Goal: Task Accomplishment & Management: Manage account settings

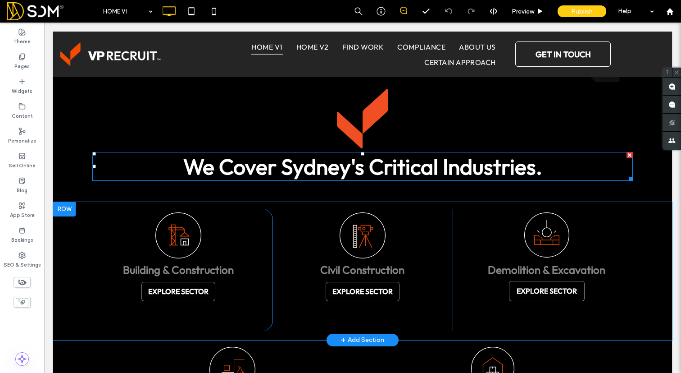
scroll to position [950, 0]
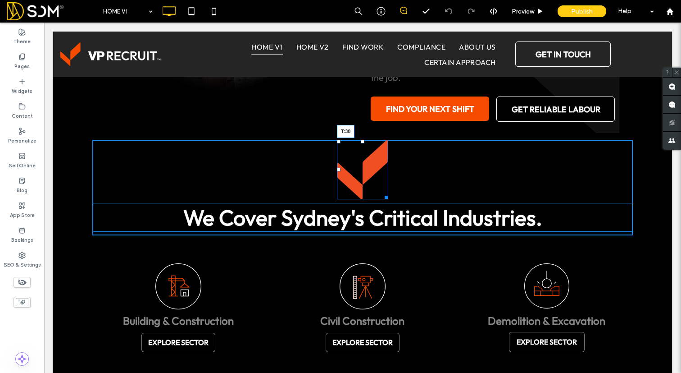
drag, startPoint x: 361, startPoint y: 141, endPoint x: 361, endPoint y: 154, distance: 13.5
click at [361, 143] on div at bounding box center [363, 142] width 4 height 4
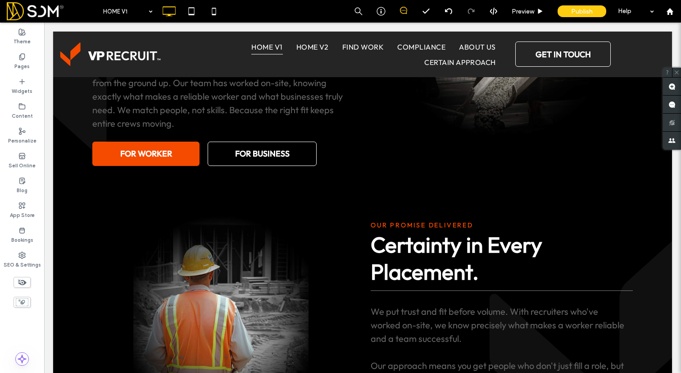
scroll to position [0, 0]
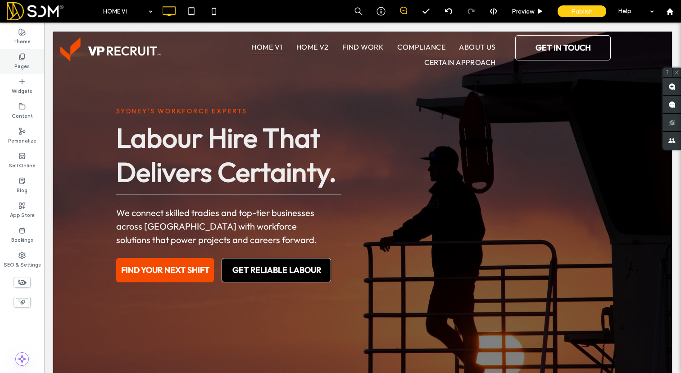
click at [29, 58] on div "Pages" at bounding box center [22, 61] width 44 height 25
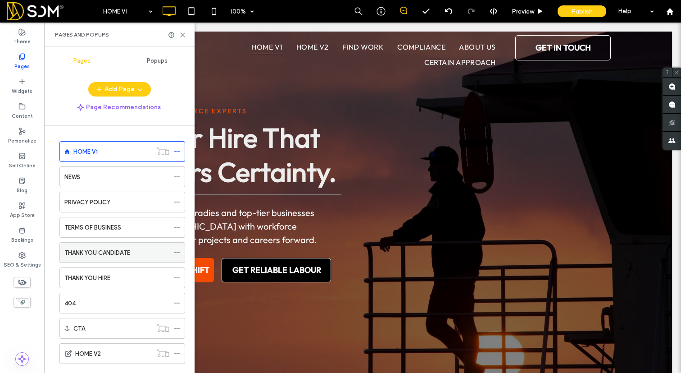
scroll to position [43, 0]
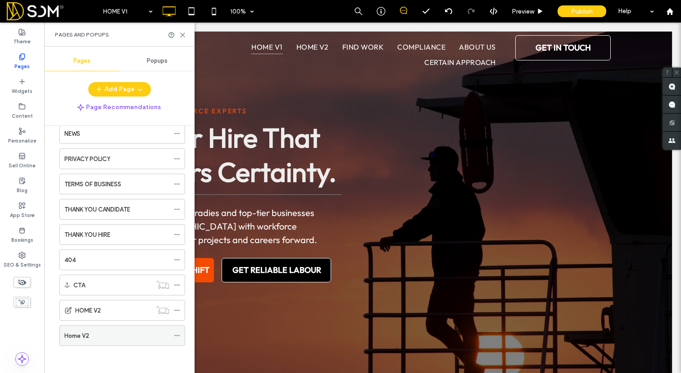
click at [89, 340] on div "Home V2" at bounding box center [116, 335] width 105 height 9
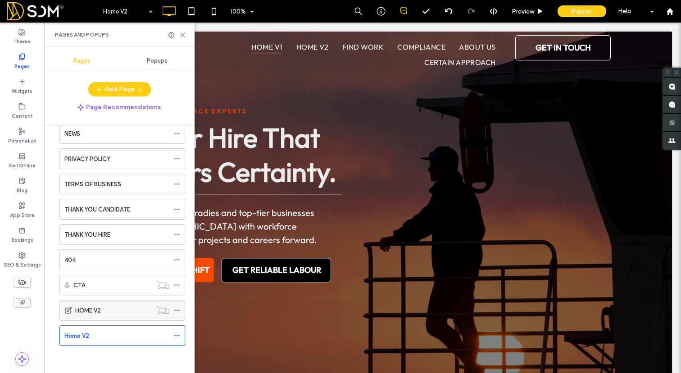
click at [83, 306] on div "Home V2 100% Preview Publish Help Site Comments Team & Clients Automate new com…" at bounding box center [340, 186] width 681 height 373
click at [93, 310] on label "HOME V2" at bounding box center [88, 310] width 26 height 16
click at [100, 348] on div "HOME V1 NEWS PRIVACY POLICY TERMS OF BUSINESS THANK YOU CANDIDATE THANK YOU HIR…" at bounding box center [116, 224] width 137 height 263
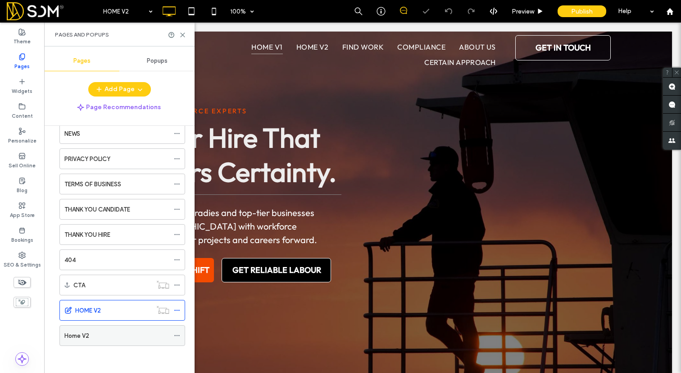
click at [97, 334] on div "Home V2" at bounding box center [116, 335] width 105 height 9
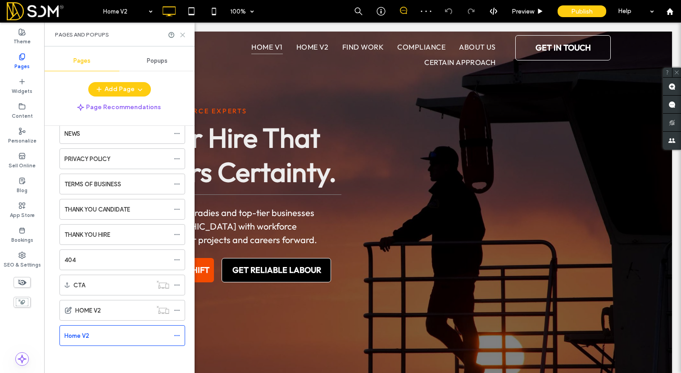
click at [183, 37] on icon at bounding box center [182, 35] width 7 height 7
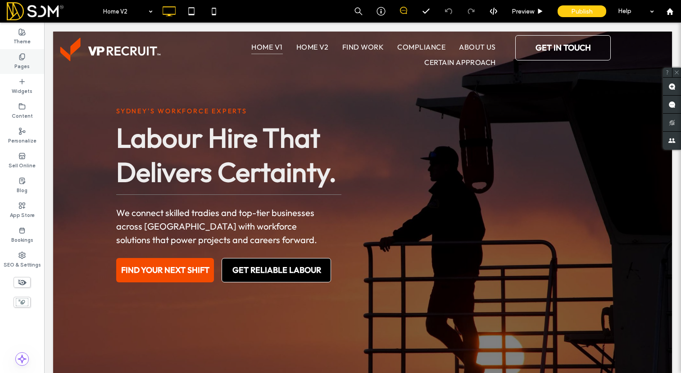
click at [25, 67] on label "Pages" at bounding box center [21, 65] width 15 height 10
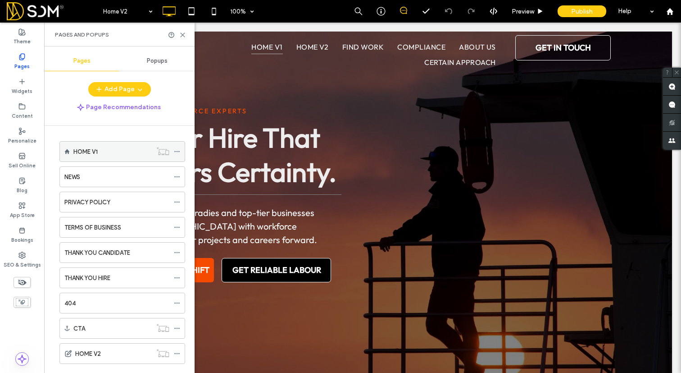
click at [92, 152] on label "HOME V1" at bounding box center [85, 152] width 24 height 16
click at [184, 35] on div at bounding box center [340, 186] width 681 height 373
click at [185, 35] on icon at bounding box center [182, 35] width 7 height 7
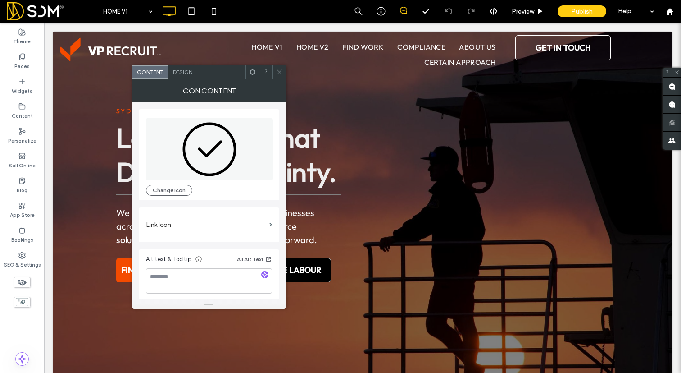
click at [180, 74] on span "Design" at bounding box center [182, 72] width 19 height 7
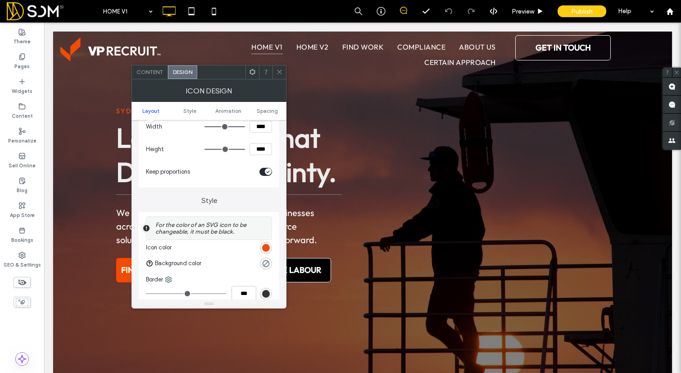
scroll to position [126, 0]
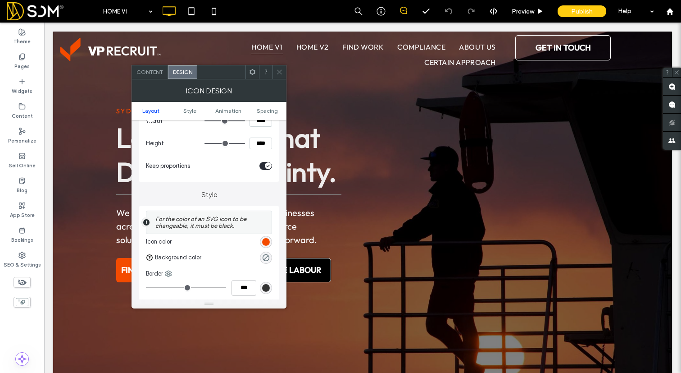
click at [263, 243] on div "rgb(244, 75, 0)" at bounding box center [266, 242] width 8 height 8
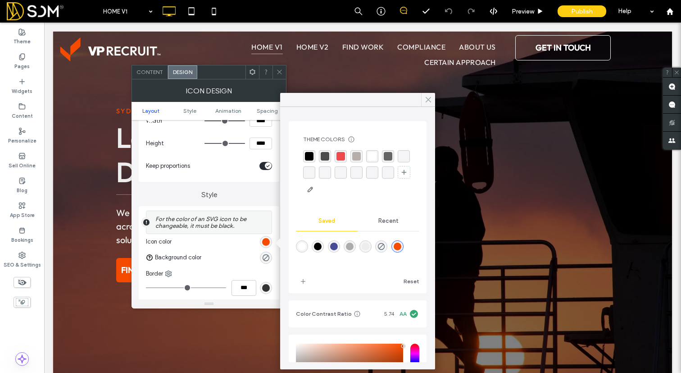
click at [426, 96] on icon at bounding box center [429, 100] width 8 height 8
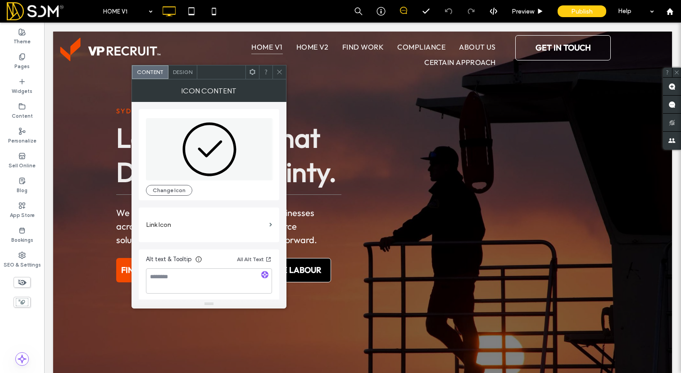
click at [187, 70] on span "Design" at bounding box center [182, 72] width 19 height 7
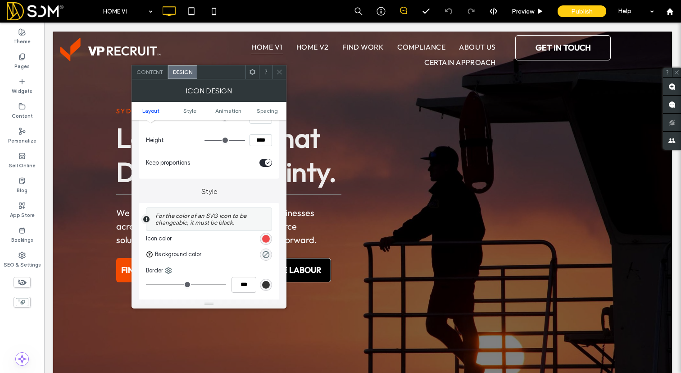
scroll to position [132, 0]
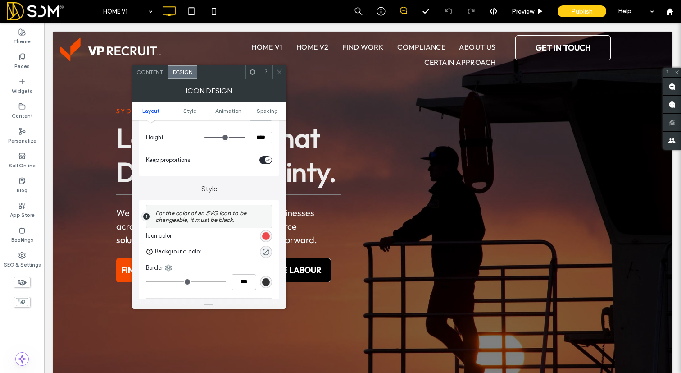
click at [266, 236] on div "rgb(239, 73, 75)" at bounding box center [266, 236] width 8 height 8
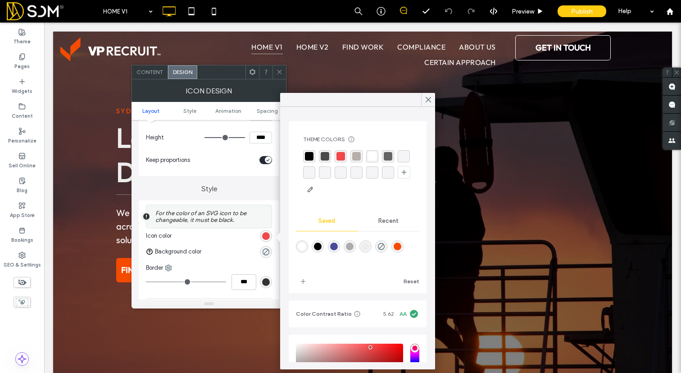
click at [399, 245] on div "rgba(244,75,0,1)" at bounding box center [398, 246] width 8 height 8
type input "*******"
click at [426, 98] on icon at bounding box center [429, 100] width 8 height 8
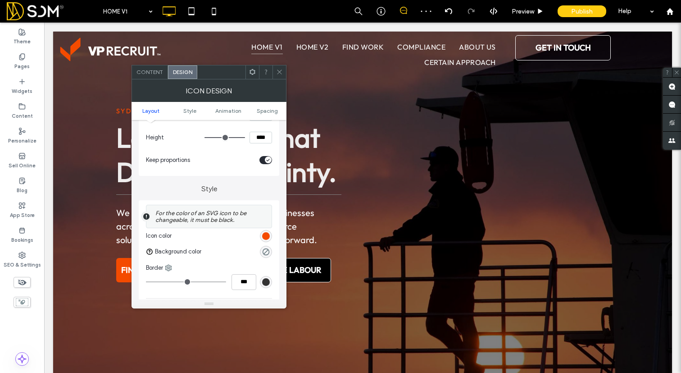
click at [280, 72] on icon at bounding box center [279, 72] width 7 height 7
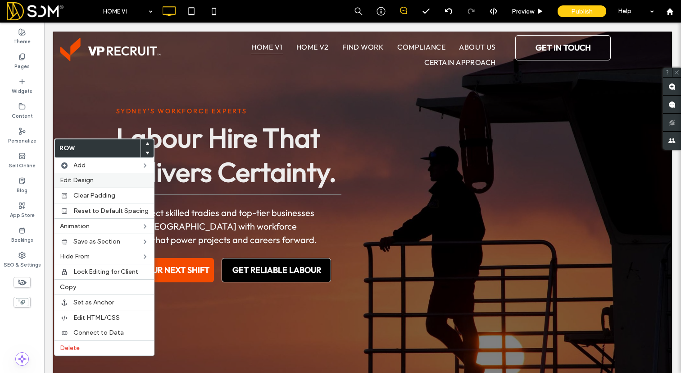
click at [88, 182] on span "Edit Design" at bounding box center [77, 180] width 34 height 8
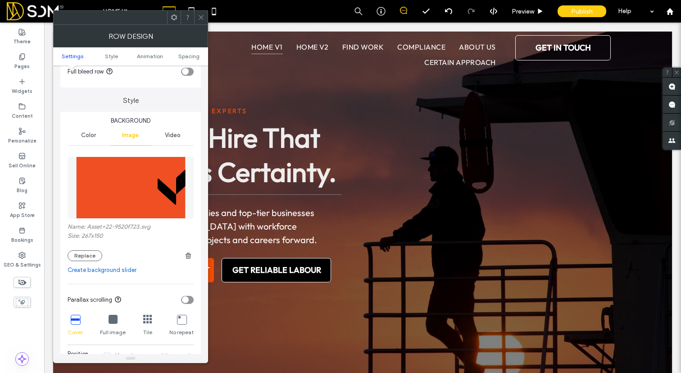
scroll to position [0, 0]
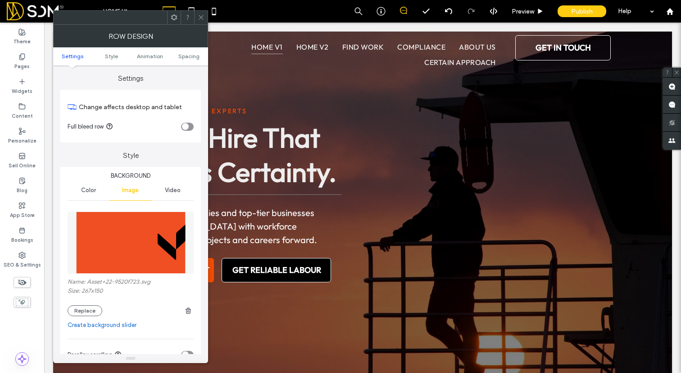
click at [201, 19] on icon at bounding box center [201, 17] width 7 height 7
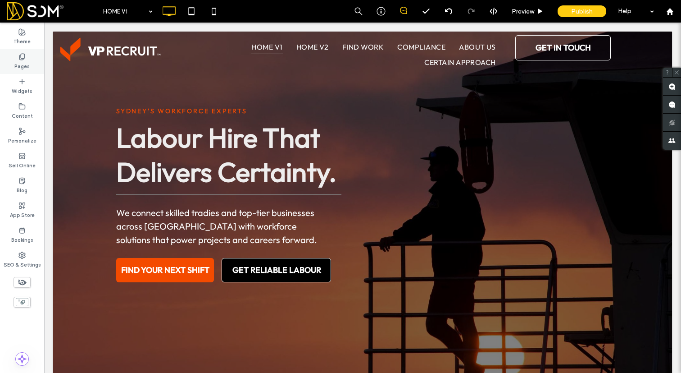
click at [23, 59] on use at bounding box center [21, 57] width 5 height 6
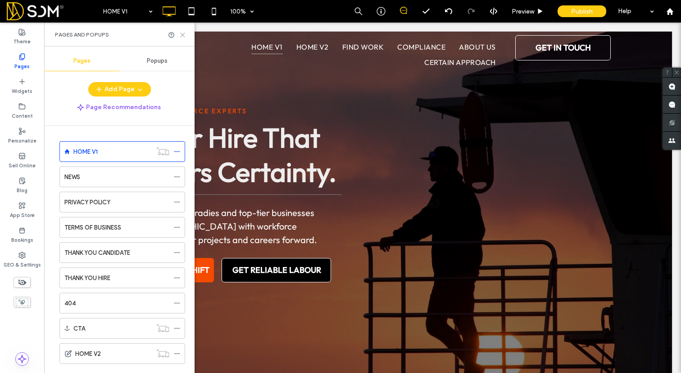
click at [185, 37] on icon at bounding box center [182, 35] width 7 height 7
